Goal: Information Seeking & Learning: Understand process/instructions

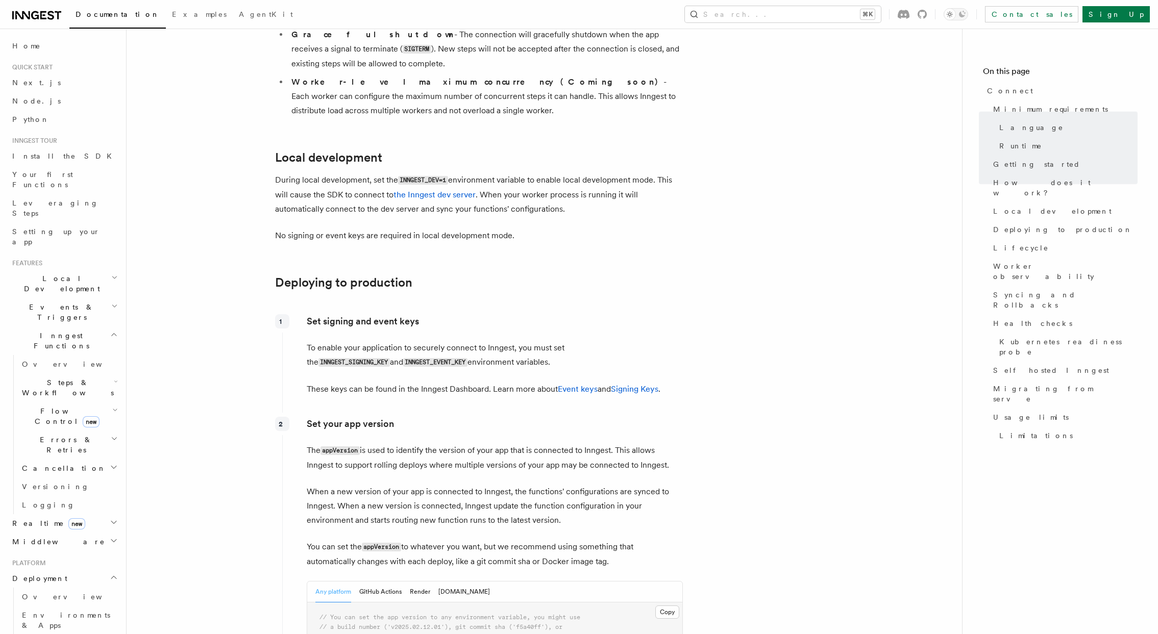
scroll to position [1173, 0]
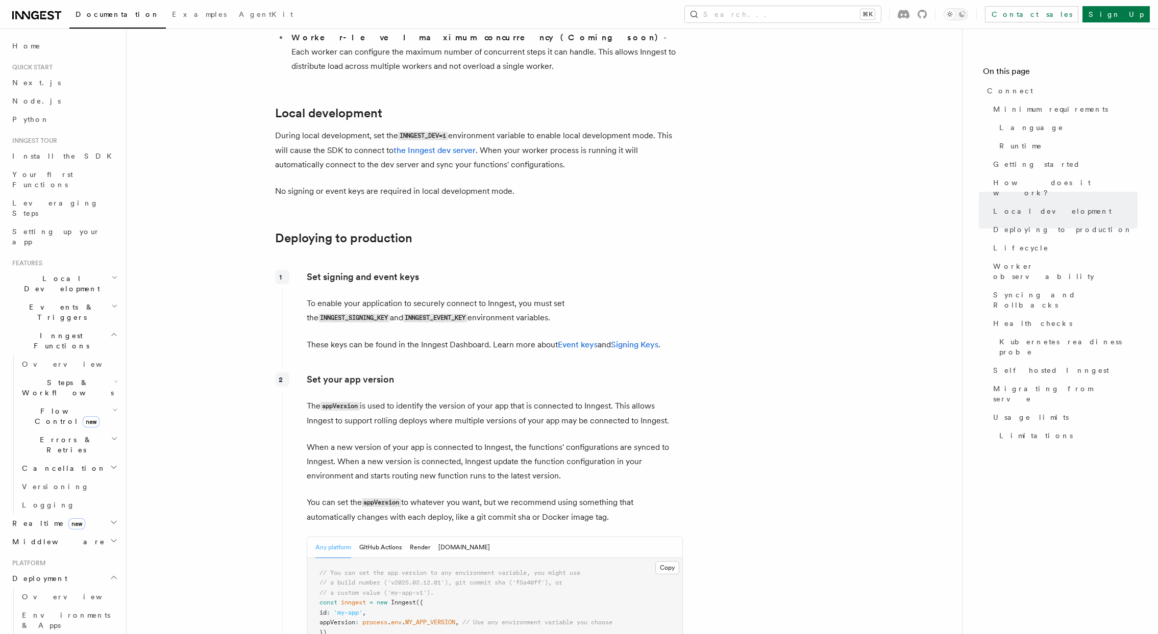
click at [422, 132] on code "INNGEST_DEV=1" at bounding box center [423, 136] width 50 height 9
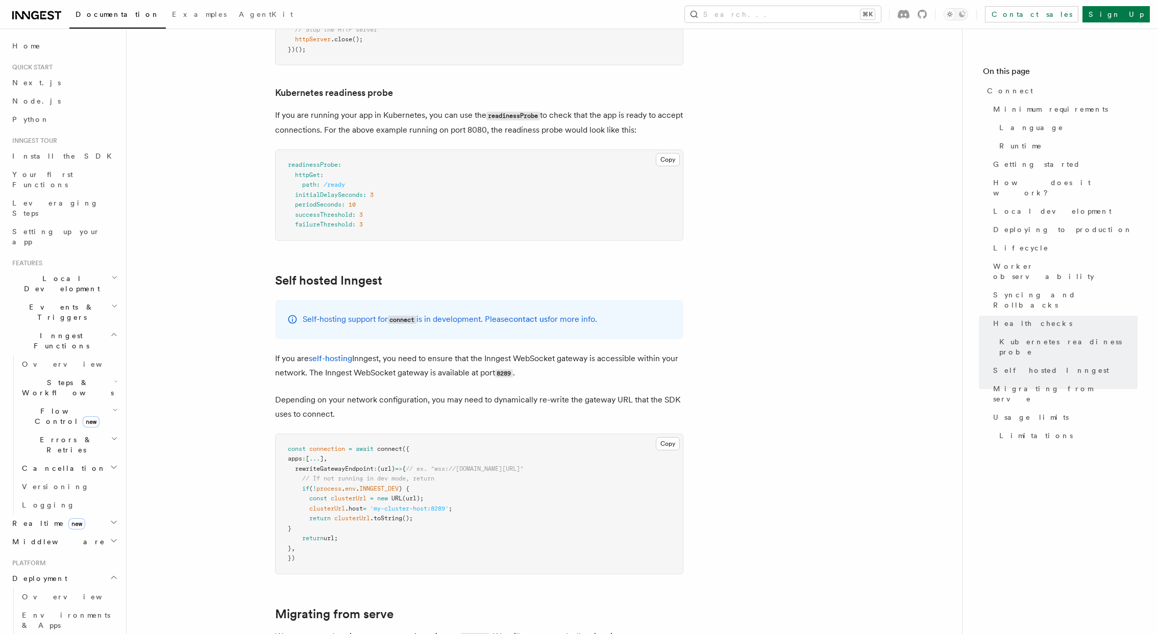
scroll to position [4645, 0]
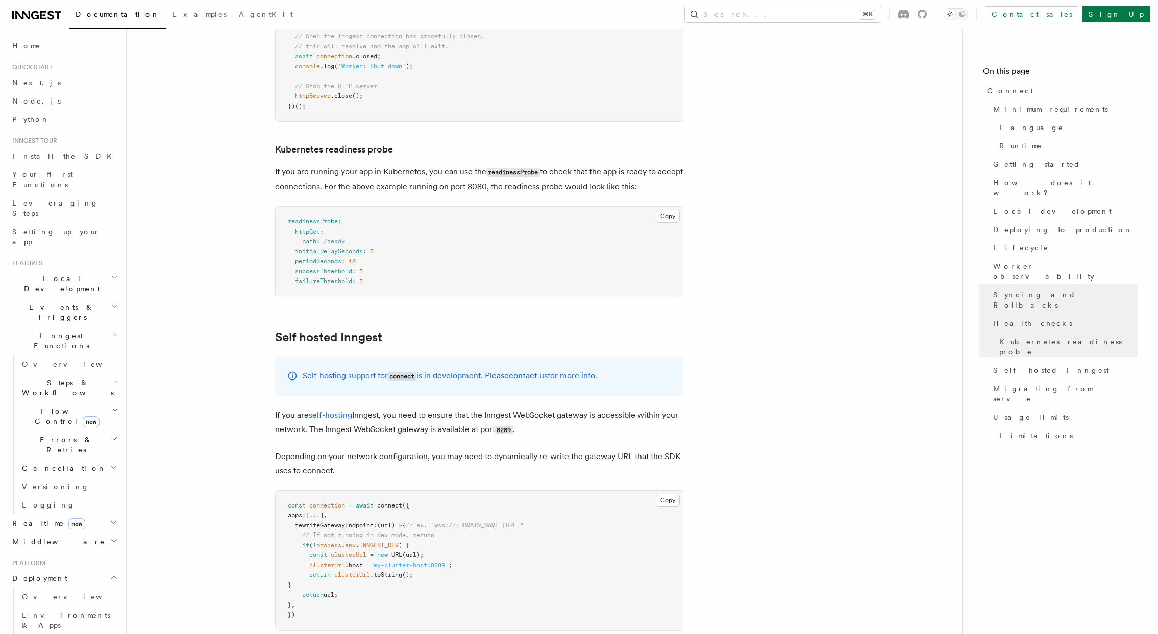
click at [302, 357] on div "Self-hosting support for connect is in development. Please contact us for more …" at bounding box center [479, 376] width 408 height 39
click at [362, 369] on p "Self-hosting support for connect is in development. Please contact us for more …" at bounding box center [450, 376] width 294 height 15
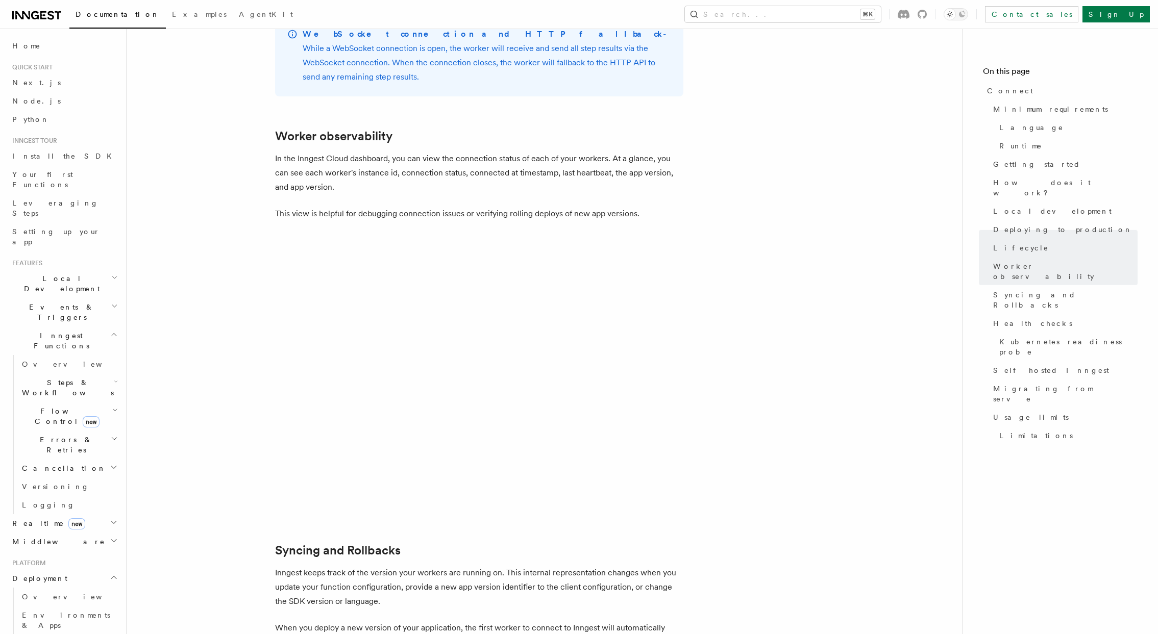
scroll to position [2985, 0]
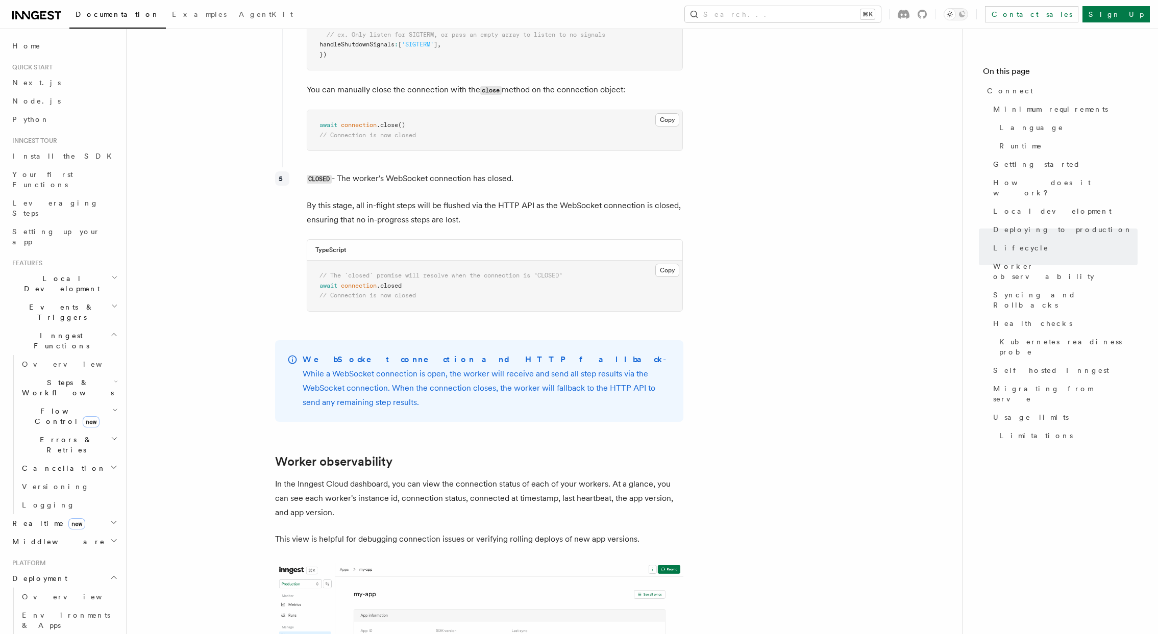
drag, startPoint x: 584, startPoint y: 335, endPoint x: 273, endPoint y: 303, distance: 312.4
copy p "WebSocket connection and HTTP fallback - While a WebSocket connection is open, …"
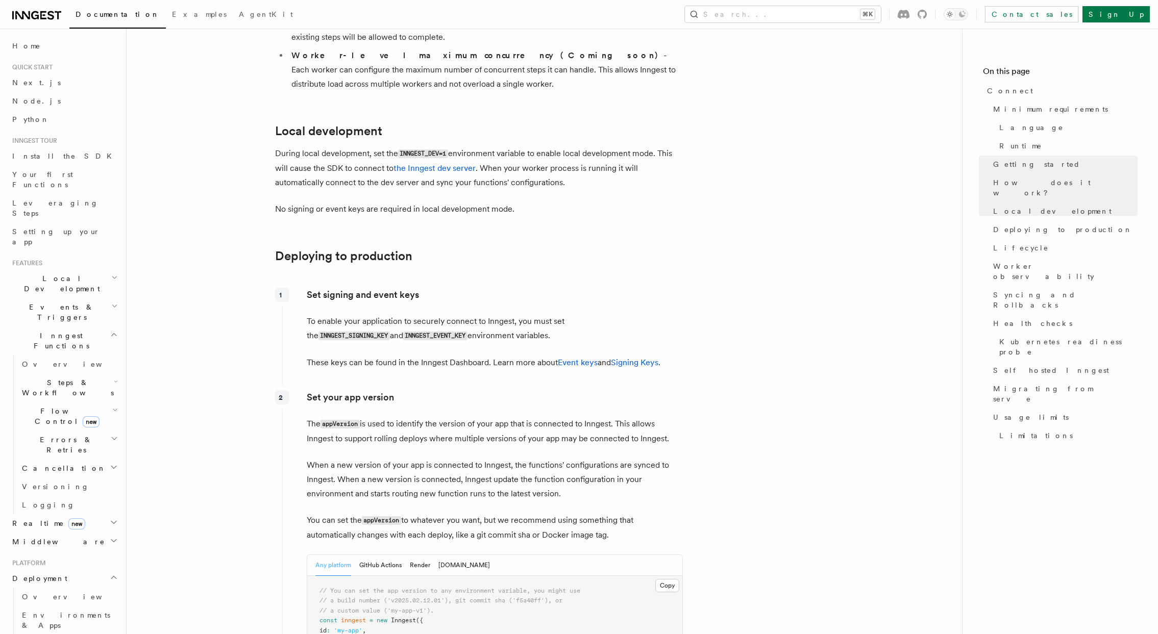
scroll to position [1173, 0]
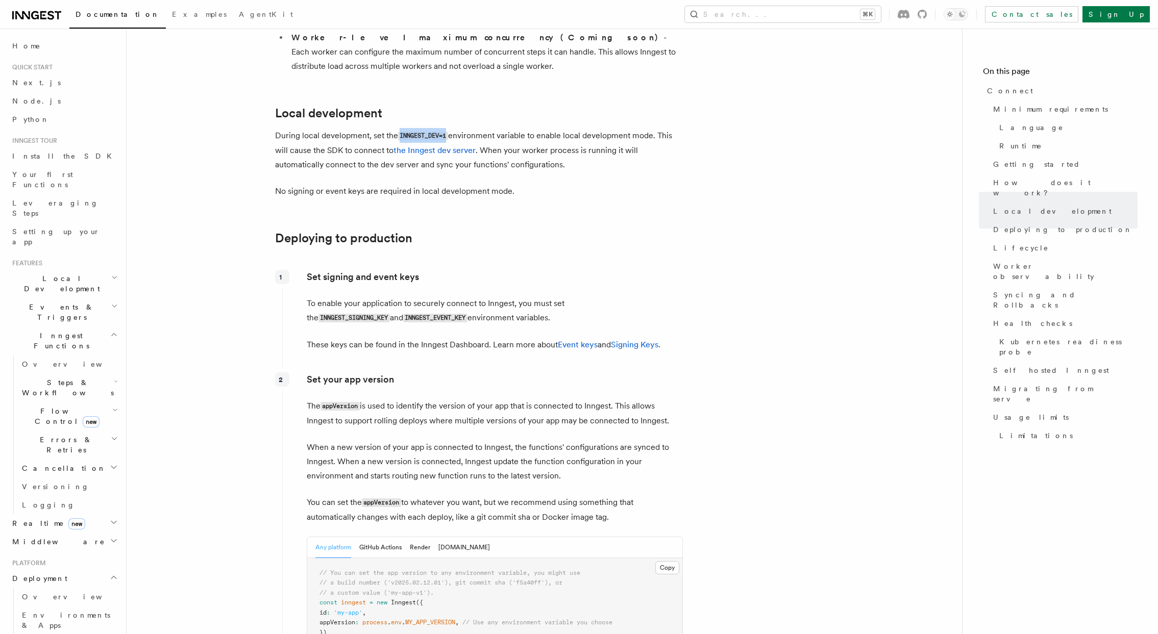
drag, startPoint x: 450, startPoint y: 78, endPoint x: 401, endPoint y: 78, distance: 49.5
click at [401, 129] on p "During local development, set the INNGEST_DEV=1 environment variable to enable …" at bounding box center [479, 150] width 408 height 43
copy code "INNGEST_DEV=1"
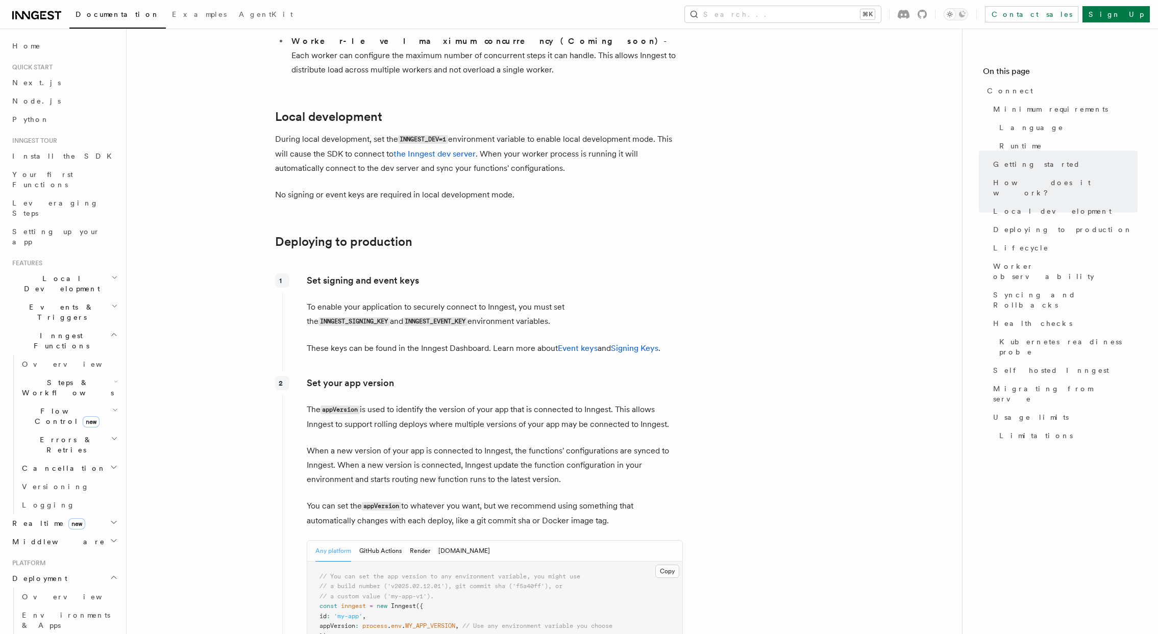
scroll to position [1173, 0]
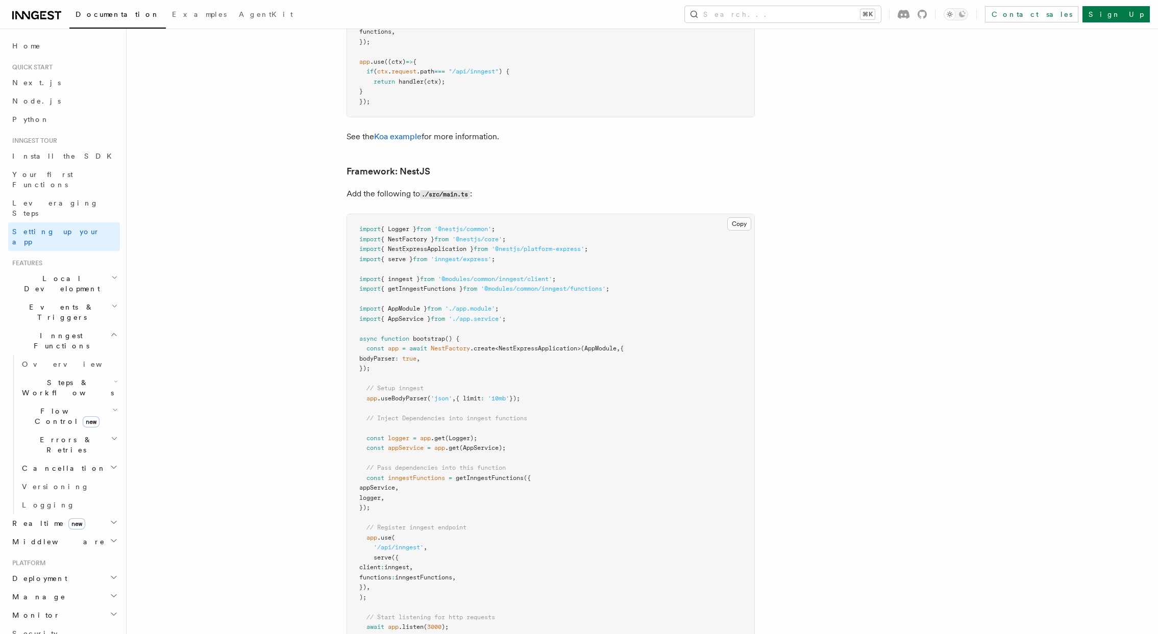
scroll to position [5689, 0]
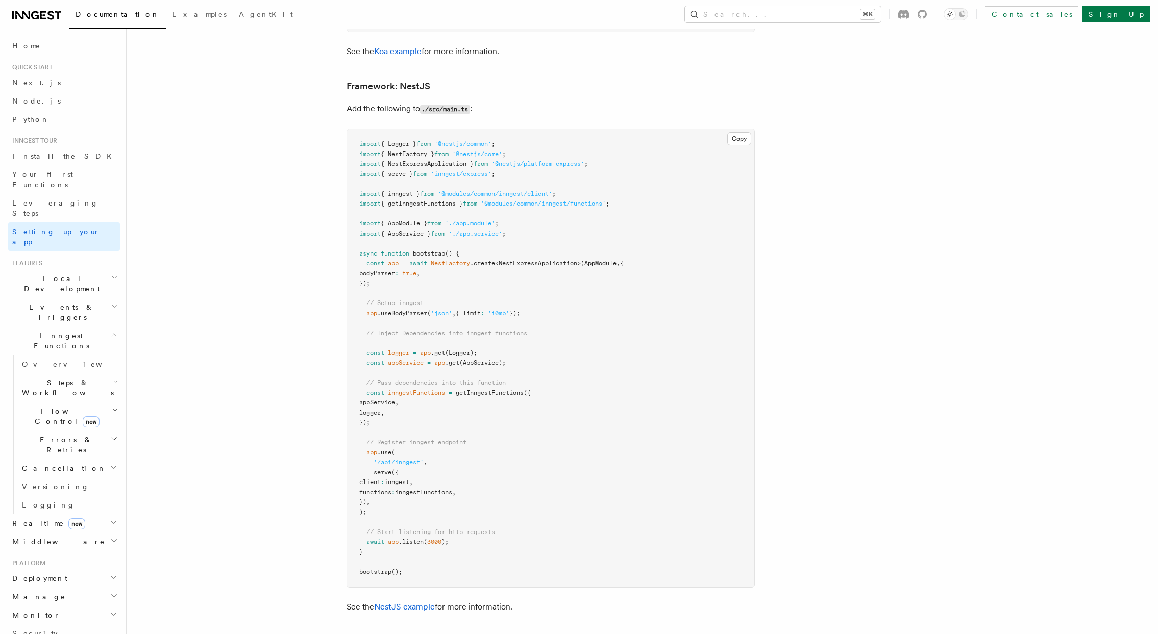
click at [454, 369] on pre "import { Logger } from '@nestjs/common' ; import { NestFactory } from '@nestjs/…" at bounding box center [550, 358] width 407 height 458
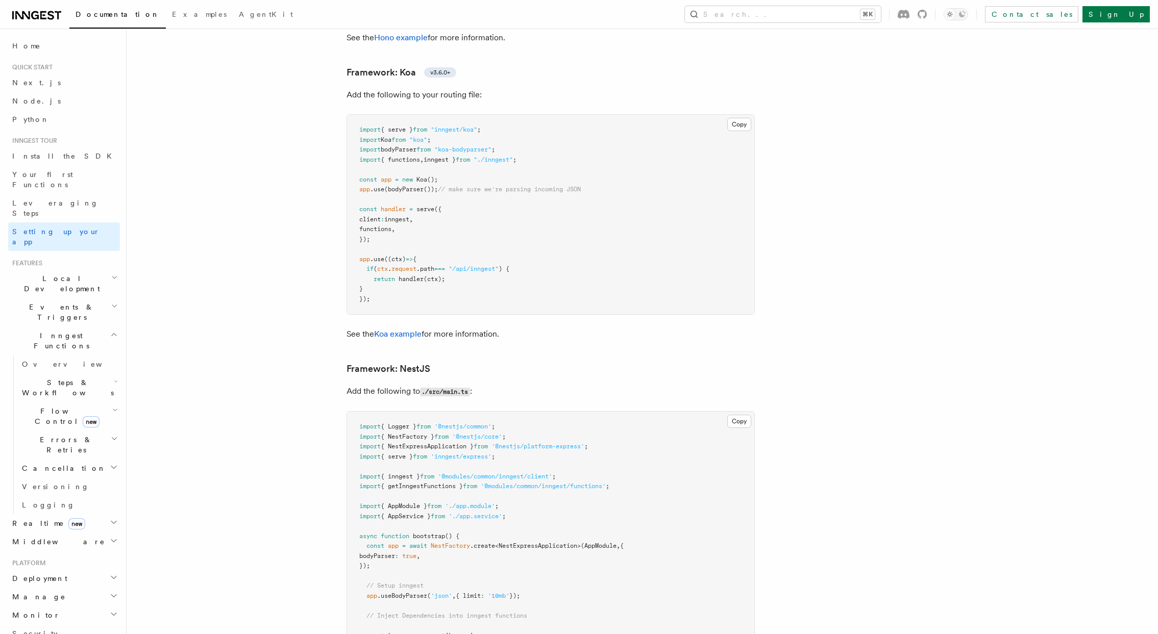
scroll to position [5400, 0]
